Goal: Information Seeking & Learning: Learn about a topic

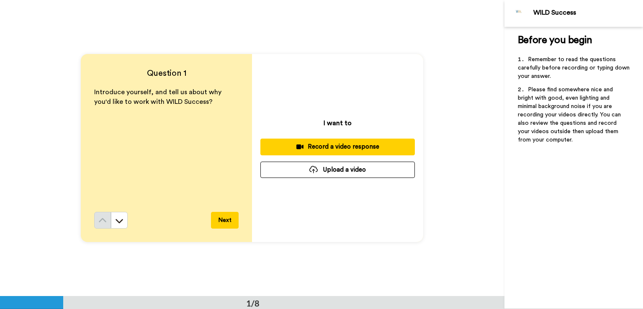
click at [117, 217] on icon at bounding box center [119, 220] width 8 height 8
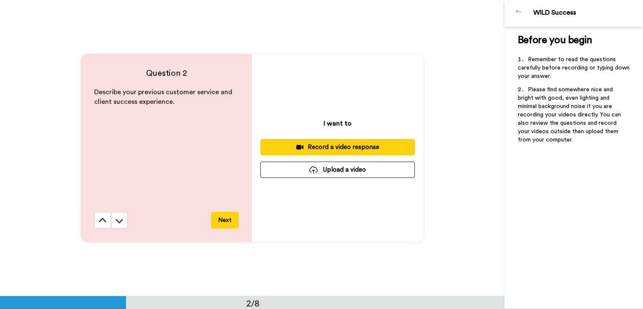
scroll to position [296, 0]
click at [118, 221] on icon at bounding box center [120, 221] width 8 height 4
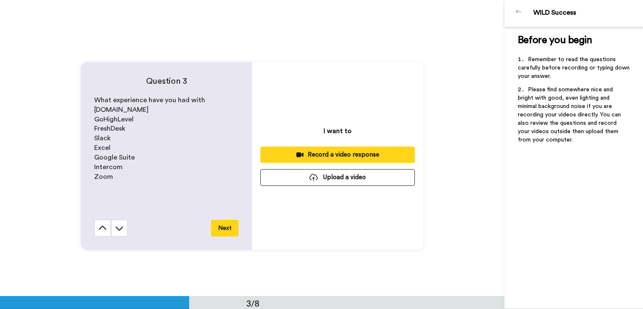
scroll to position [592, 0]
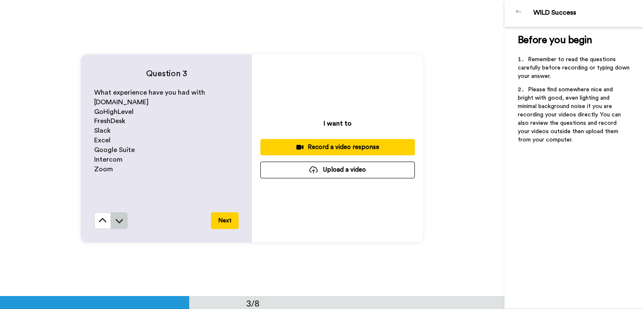
click at [119, 222] on icon at bounding box center [119, 220] width 8 height 8
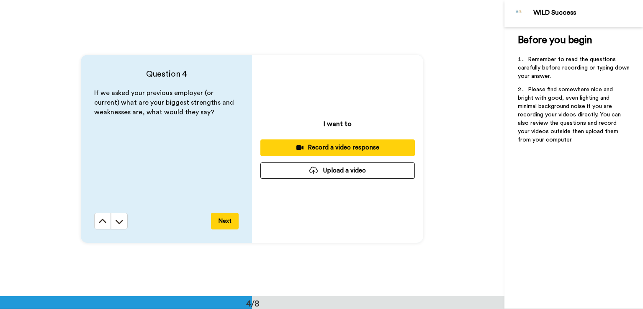
scroll to position [887, 0]
click at [121, 218] on icon at bounding box center [119, 221] width 8 height 8
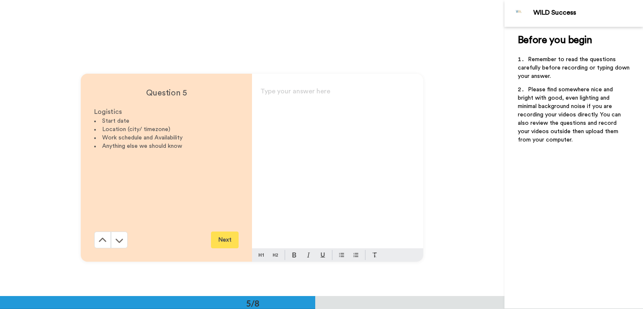
scroll to position [1184, 0]
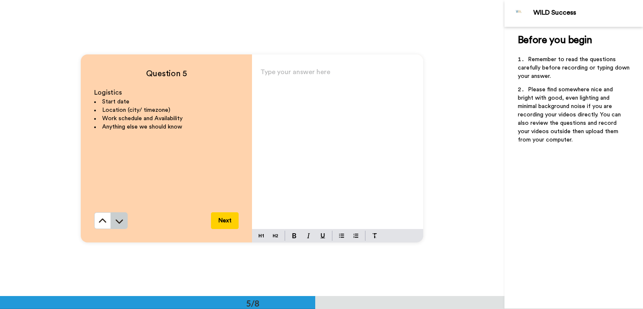
click at [118, 220] on icon at bounding box center [119, 221] width 8 height 8
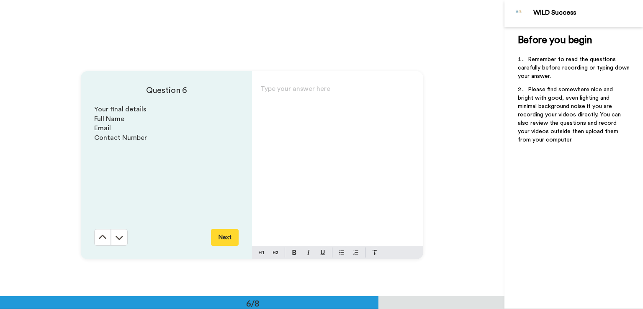
scroll to position [1479, 0]
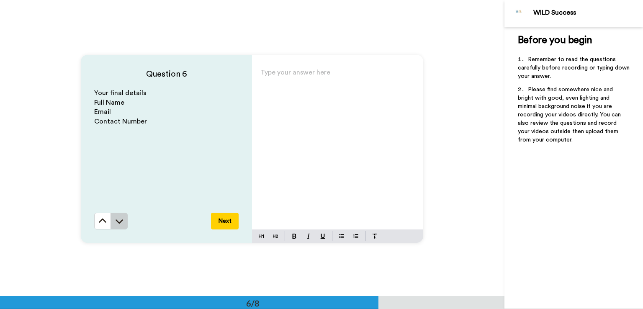
click at [121, 220] on icon at bounding box center [119, 221] width 8 height 8
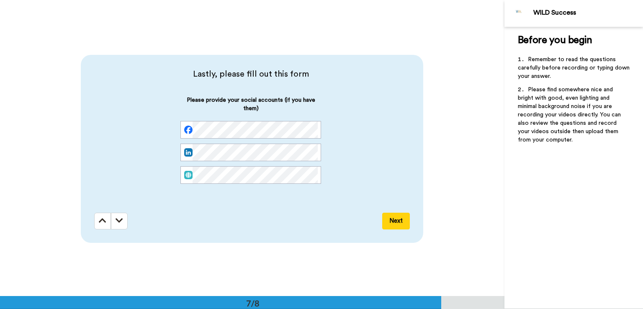
scroll to position [1775, 0]
click at [99, 220] on icon at bounding box center [103, 220] width 8 height 8
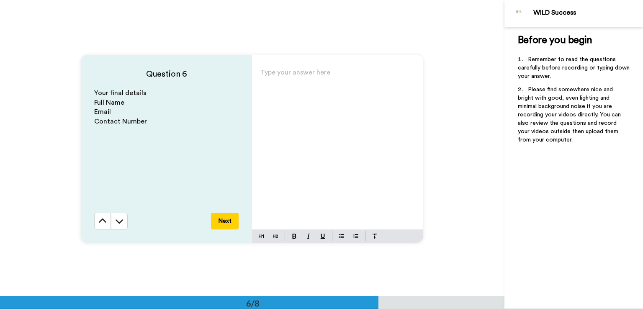
click at [99, 220] on icon at bounding box center [102, 221] width 8 height 8
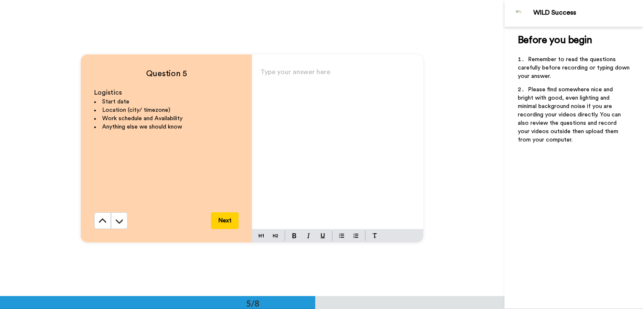
click at [99, 220] on icon at bounding box center [103, 220] width 8 height 4
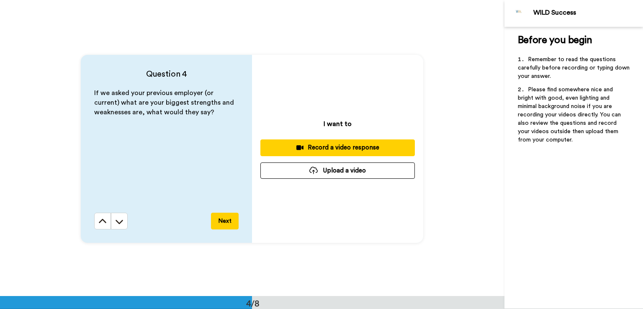
click at [99, 220] on icon at bounding box center [103, 220] width 8 height 4
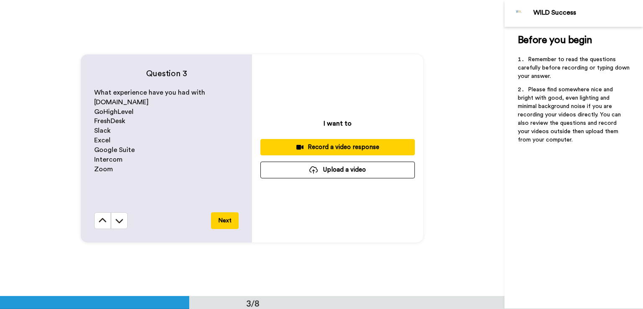
click at [99, 220] on icon at bounding box center [102, 220] width 8 height 8
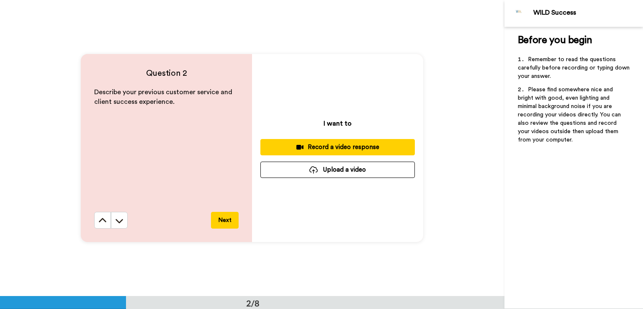
click at [99, 220] on icon at bounding box center [103, 220] width 8 height 4
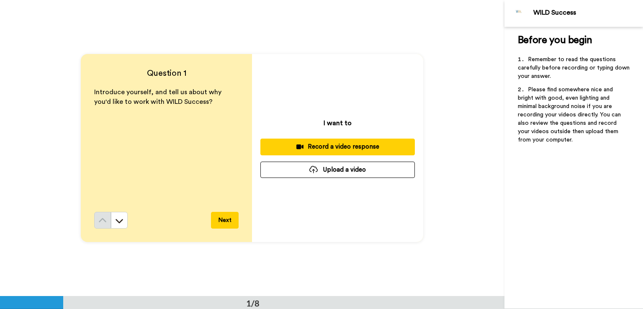
scroll to position [0, 0]
